Goal: Task Accomplishment & Management: Use online tool/utility

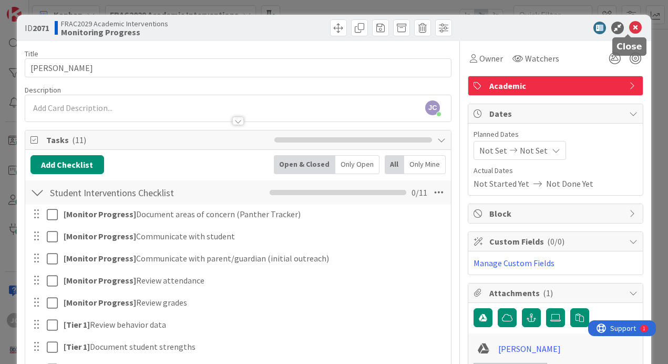
click at [629, 26] on icon at bounding box center [635, 28] width 13 height 13
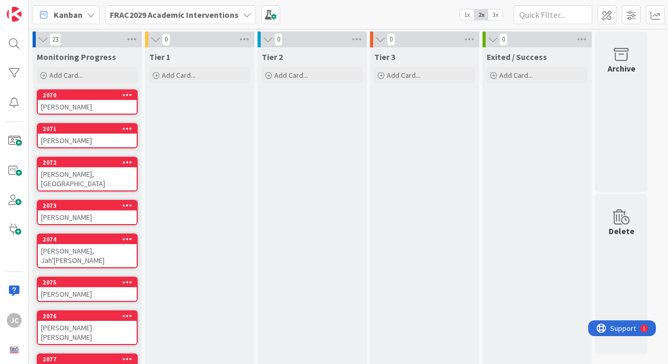
click at [154, 16] on b "FRAC2029 Academic Interventions" at bounding box center [174, 14] width 129 height 11
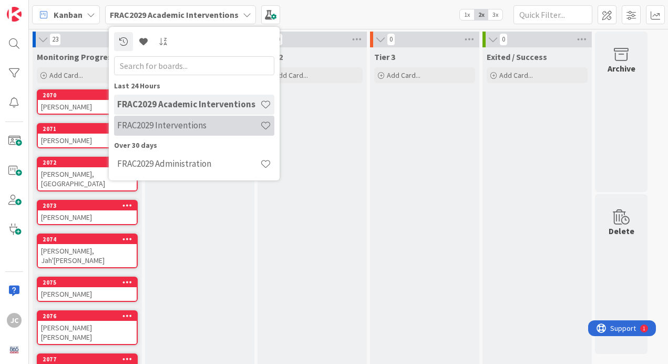
click at [199, 124] on h4 "FRAC2029 Interventions" at bounding box center [188, 125] width 143 height 11
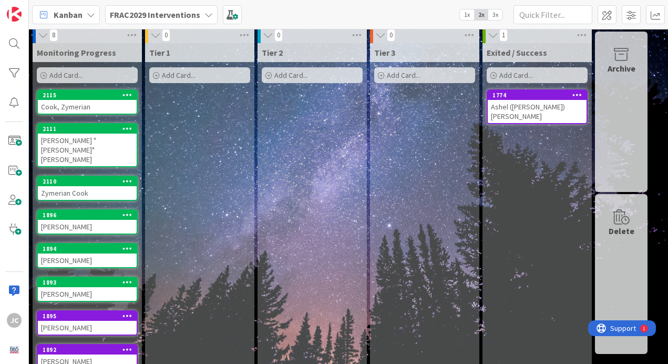
click at [82, 74] on span "Add Card..." at bounding box center [66, 74] width 34 height 9
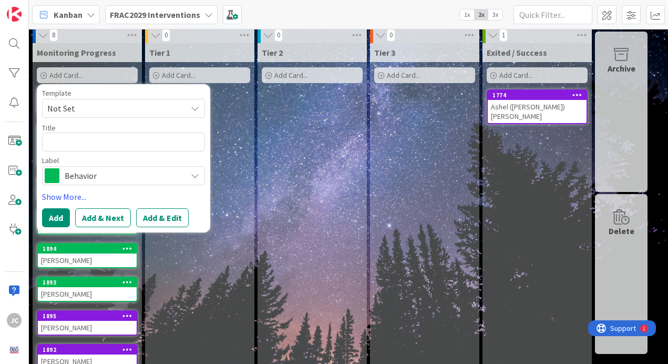
click at [84, 106] on span "Not Set" at bounding box center [112, 108] width 131 height 14
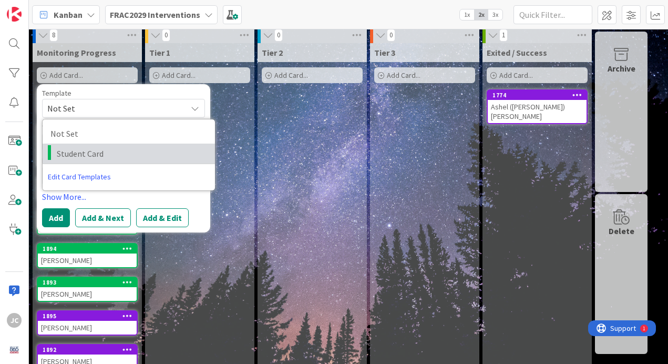
click at [96, 153] on span "Student Card" at bounding box center [132, 154] width 150 height 14
type textarea "x"
type textarea "Student Card"
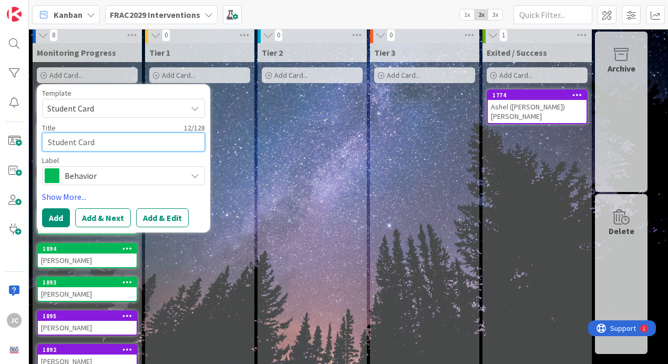
click at [100, 143] on textarea "Student Card" at bounding box center [123, 141] width 163 height 19
type textarea "x"
type textarea "A"
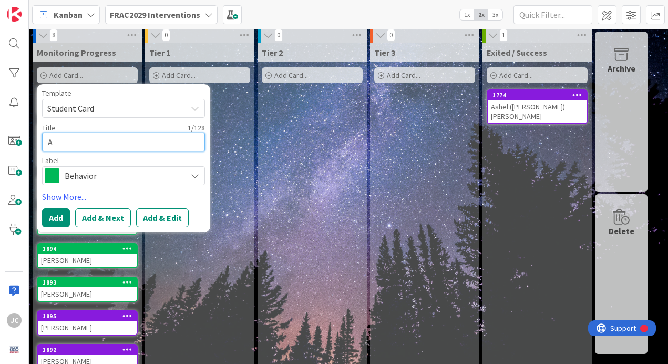
type textarea "x"
type textarea "Aa"
type textarea "x"
type textarea "Aar"
type textarea "x"
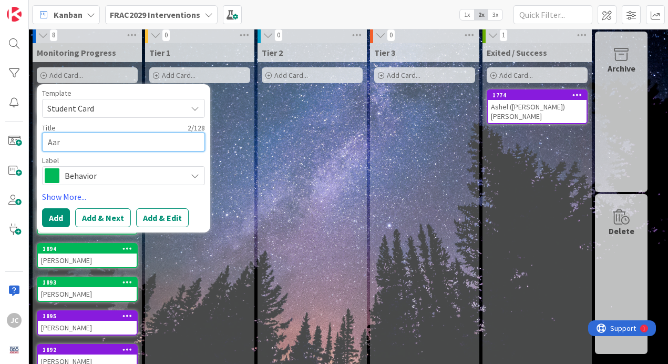
type textarea "Aary"
type textarea "x"
type textarea "Aarys"
type textarea "x"
type textarea "Aarys"
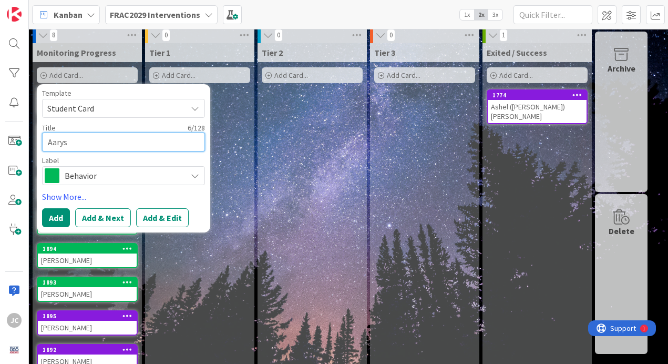
type textarea "x"
type textarea "[PERSON_NAME]"
type textarea "x"
type textarea "[PERSON_NAME]"
type textarea "x"
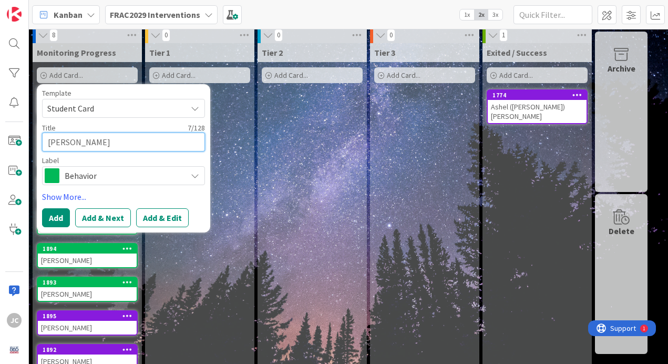
type textarea "[PERSON_NAME]"
type textarea "x"
type textarea "[PERSON_NAME]"
type textarea "x"
type textarea "[PERSON_NAME]"
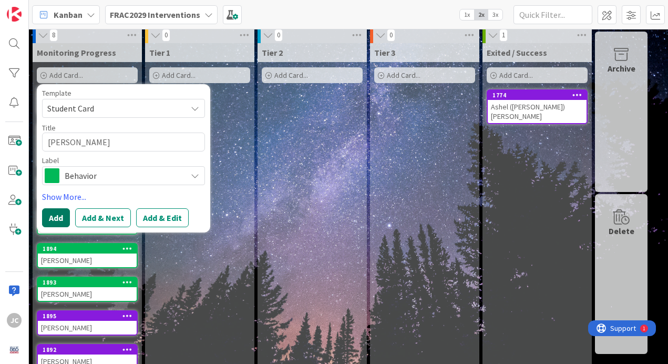
click at [59, 215] on button "Add" at bounding box center [56, 217] width 28 height 19
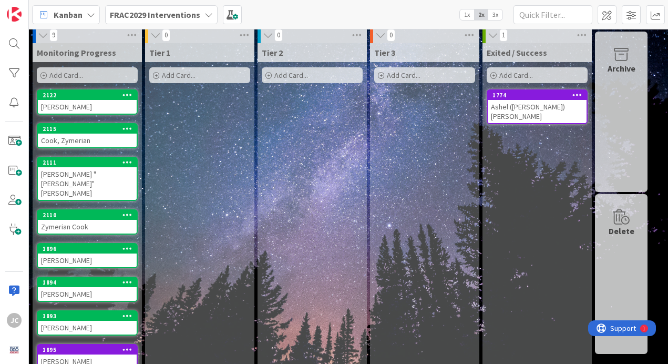
click at [79, 106] on div "[PERSON_NAME]" at bounding box center [87, 107] width 99 height 14
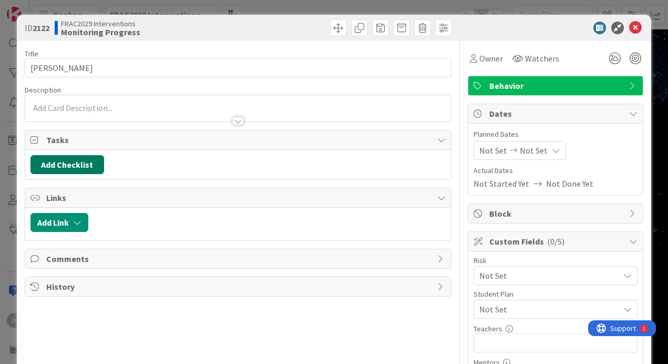
click at [85, 163] on button "Add Checklist" at bounding box center [67, 164] width 74 height 19
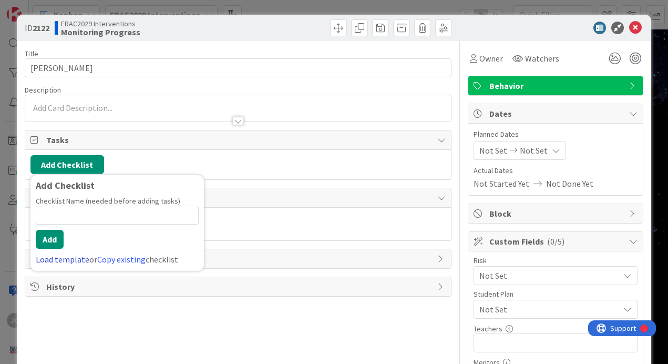
click at [67, 261] on link "Load template" at bounding box center [63, 259] width 54 height 11
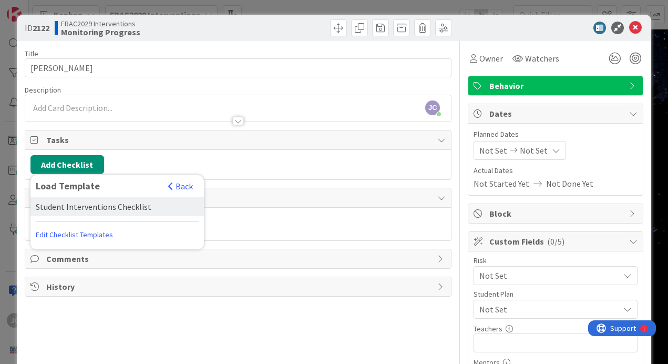
click at [85, 212] on div "Student Interventions Checklist" at bounding box center [116, 206] width 173 height 19
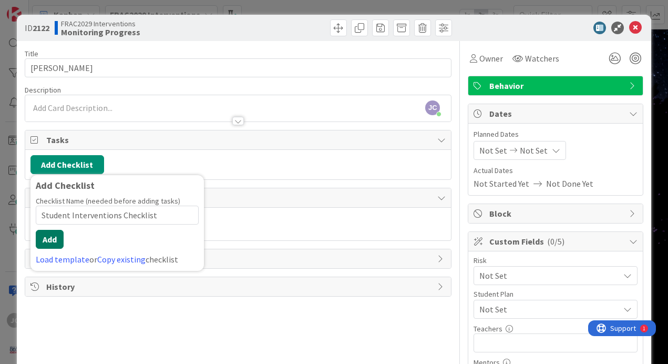
click at [57, 237] on button "Add" at bounding box center [50, 239] width 28 height 19
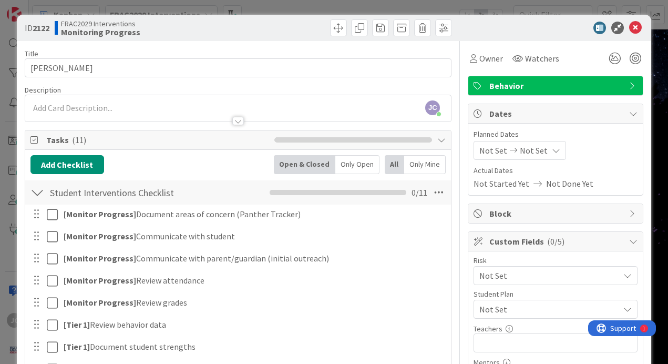
scroll to position [275, 0]
